Goal: Transaction & Acquisition: Purchase product/service

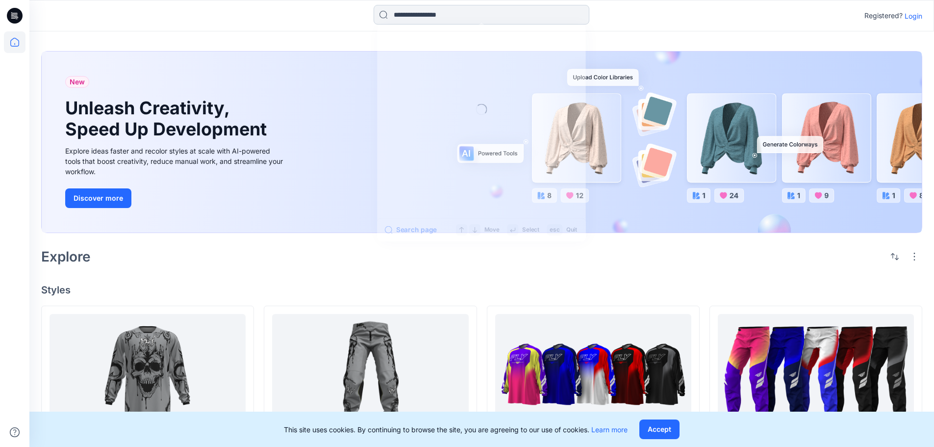
click at [447, 15] on input at bounding box center [482, 15] width 216 height 20
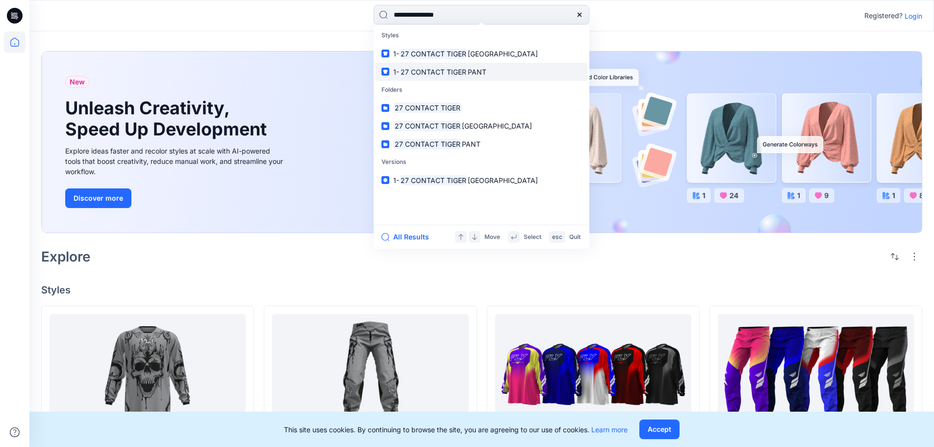
type input "**********"
click at [466, 75] on mark "27 CONTACT TIGER" at bounding box center [433, 71] width 69 height 11
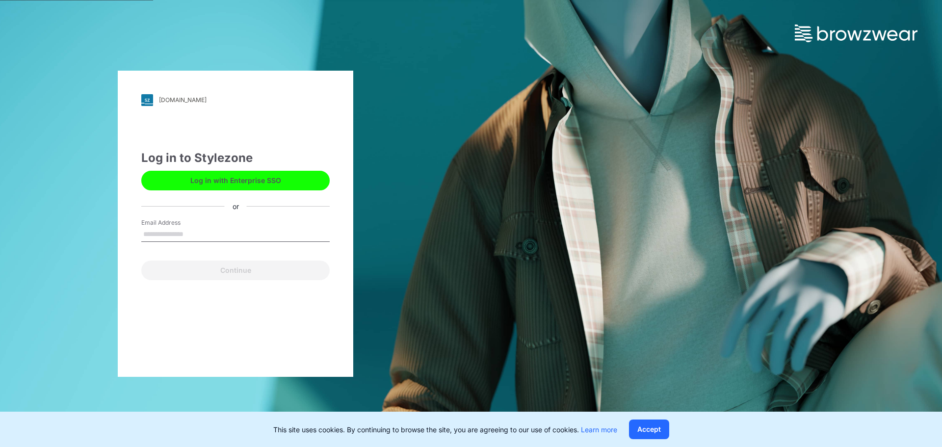
click at [207, 228] on input "Email Address" at bounding box center [235, 234] width 188 height 15
type input "**********"
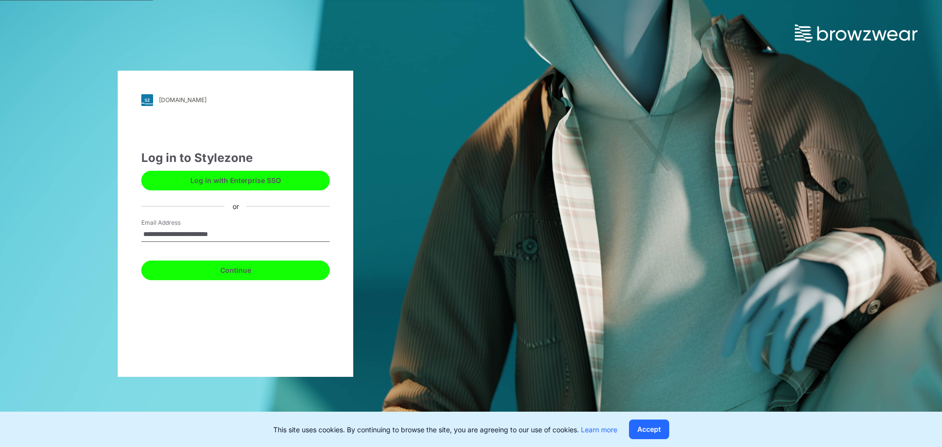
click at [223, 270] on button "Continue" at bounding box center [235, 270] width 188 height 20
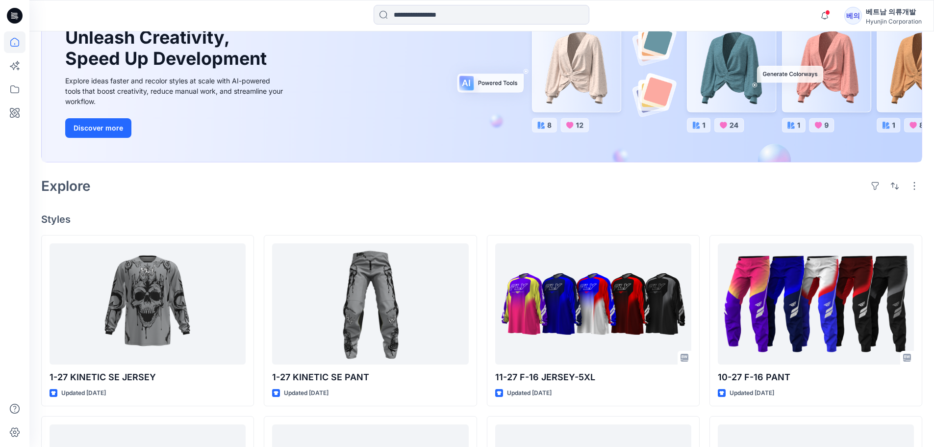
scroll to position [98, 0]
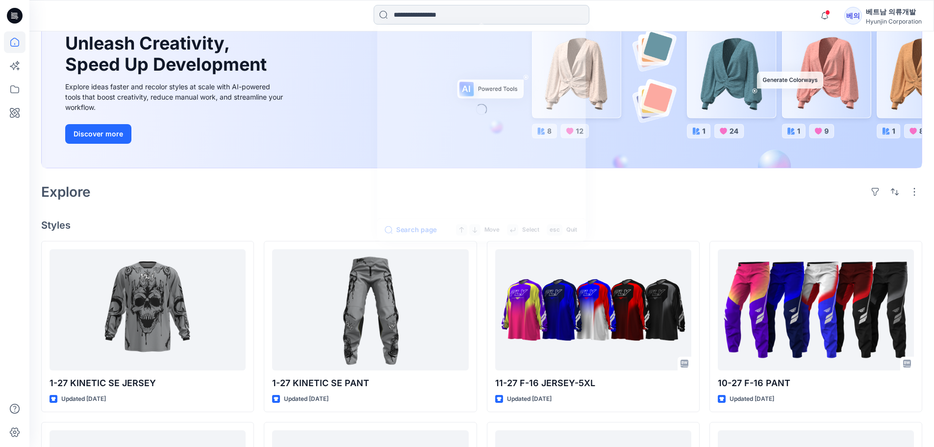
click at [461, 17] on input at bounding box center [482, 15] width 216 height 20
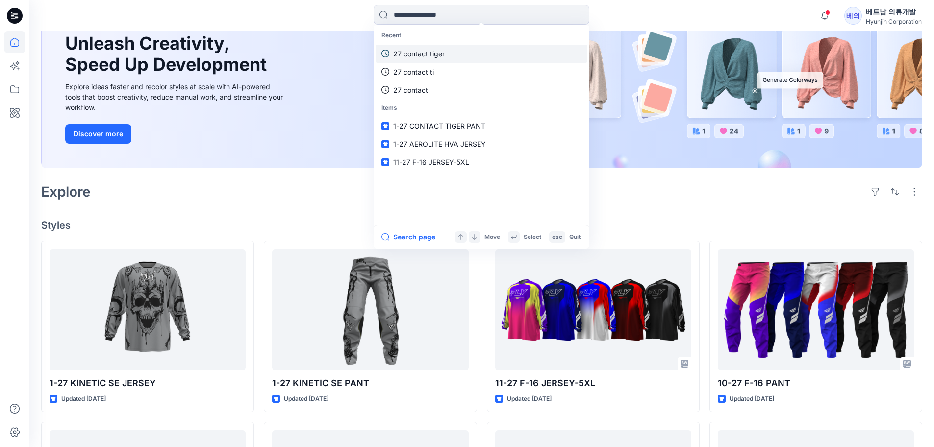
click at [419, 52] on p "27 contact tiger" at bounding box center [419, 54] width 52 height 10
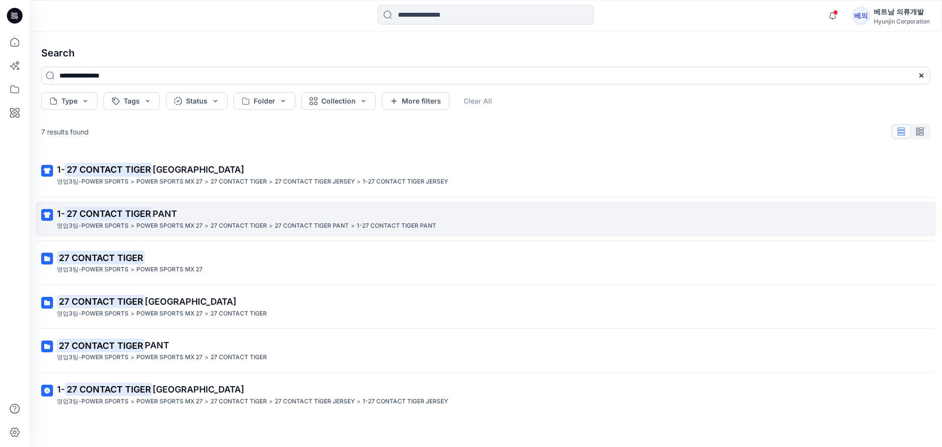
click at [115, 218] on mark "27 CONTACT TIGER" at bounding box center [109, 213] width 88 height 14
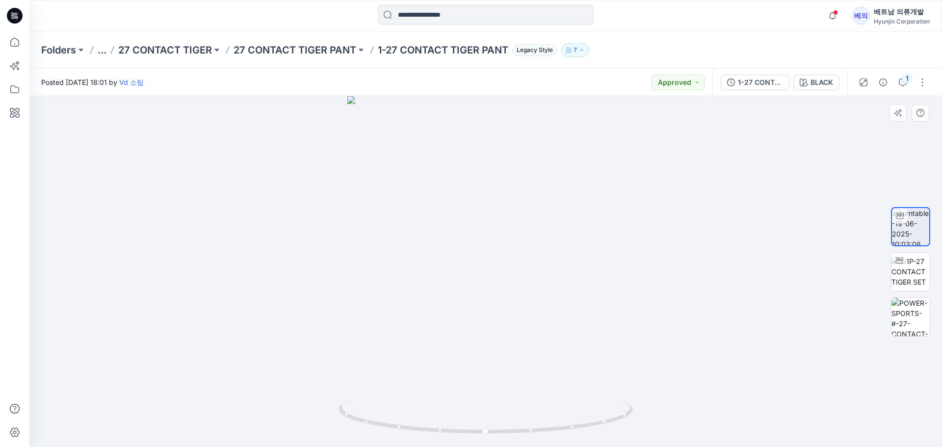
click at [138, 175] on div at bounding box center [485, 271] width 912 height 351
click at [824, 86] on div "BLACK" at bounding box center [821, 82] width 23 height 11
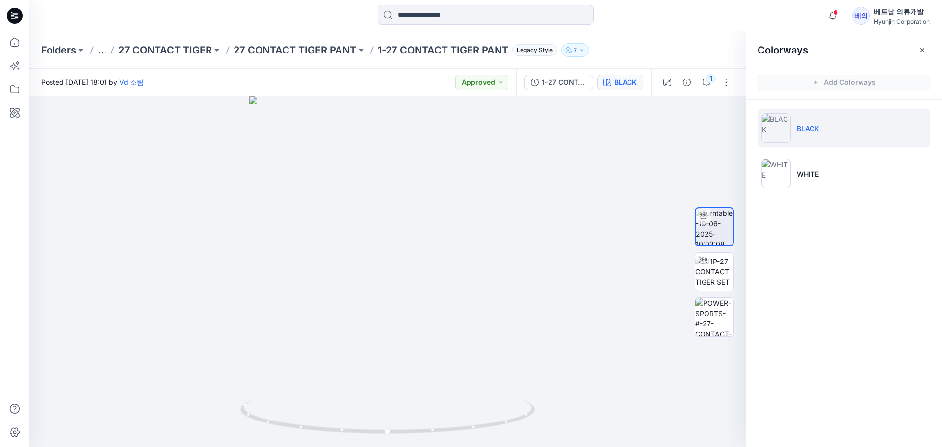
click at [801, 149] on ul "BLACK WHITE" at bounding box center [844, 151] width 196 height 103
click at [794, 167] on li "WHITE" at bounding box center [843, 173] width 173 height 37
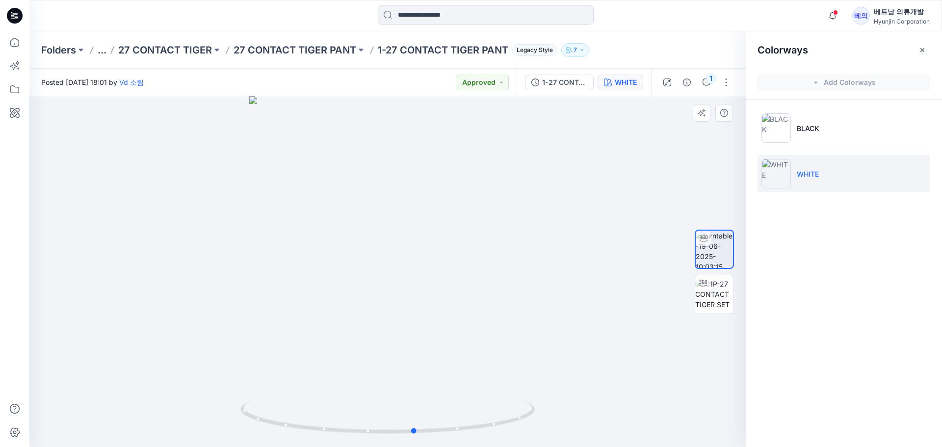
drag, startPoint x: 489, startPoint y: 328, endPoint x: 516, endPoint y: 293, distance: 44.0
click at [516, 293] on div at bounding box center [387, 271] width 716 height 351
drag, startPoint x: 469, startPoint y: 316, endPoint x: 322, endPoint y: 302, distance: 148.3
click at [322, 302] on div at bounding box center [387, 271] width 716 height 351
drag, startPoint x: 327, startPoint y: 321, endPoint x: 464, endPoint y: 321, distance: 136.4
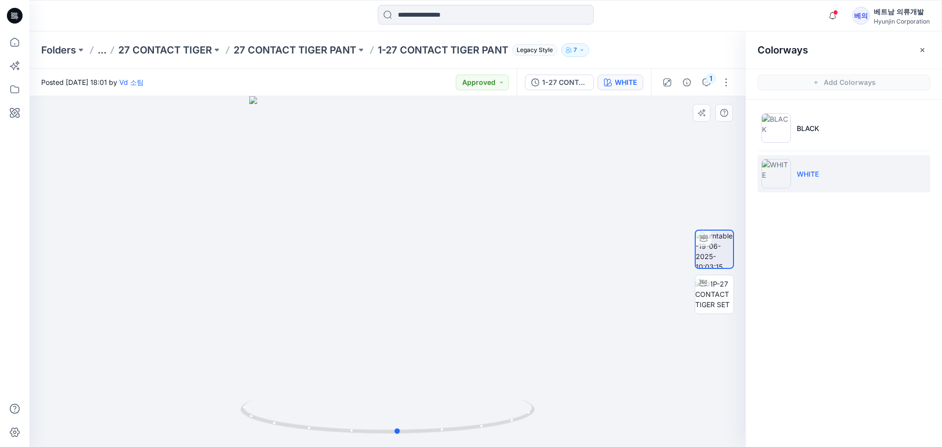
click at [464, 321] on div at bounding box center [387, 271] width 716 height 351
drag, startPoint x: 447, startPoint y: 348, endPoint x: 364, endPoint y: 338, distance: 83.5
click at [364, 338] on div at bounding box center [387, 271] width 716 height 351
